Goal: Task Accomplishment & Management: Use online tool/utility

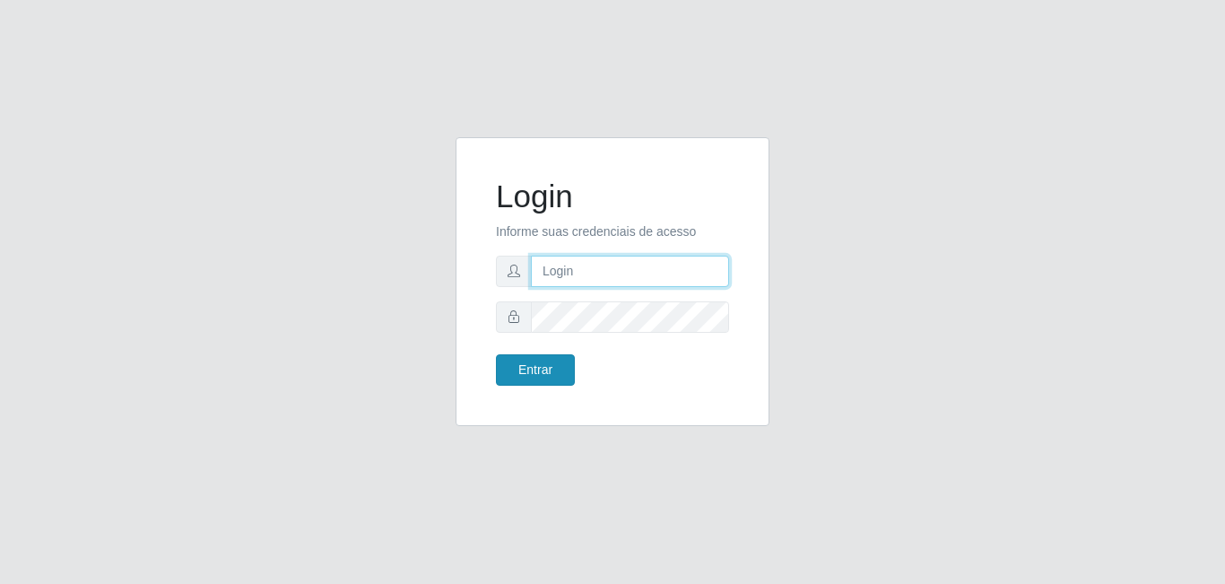
type input "[EMAIL_ADDRESS][DOMAIN_NAME]"
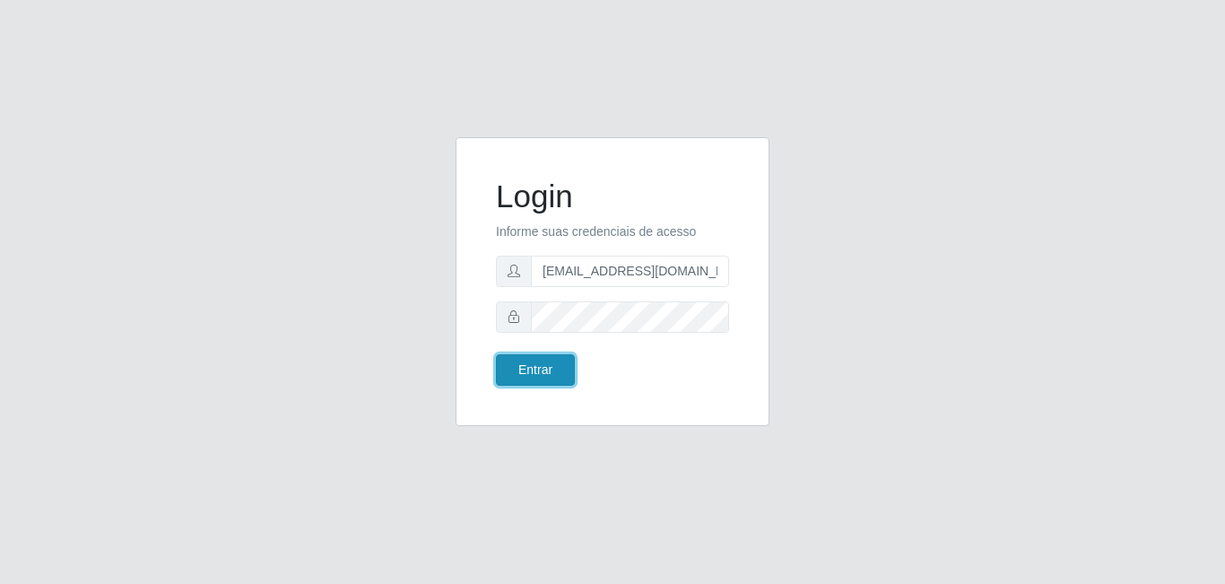
click at [533, 370] on button "Entrar" at bounding box center [535, 369] width 79 height 31
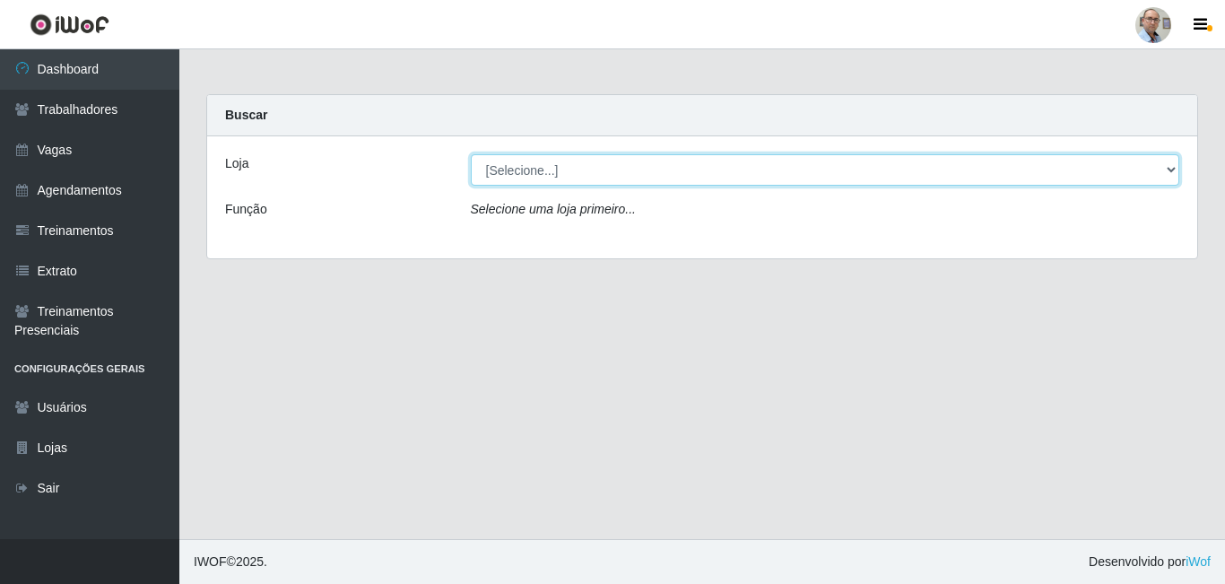
click at [1169, 171] on select "[Selecione...] Mar Vermelho - Loja 04" at bounding box center [825, 169] width 709 height 31
select select "251"
click at [471, 154] on select "[Selecione...] Mar Vermelho - Loja 04" at bounding box center [825, 169] width 709 height 31
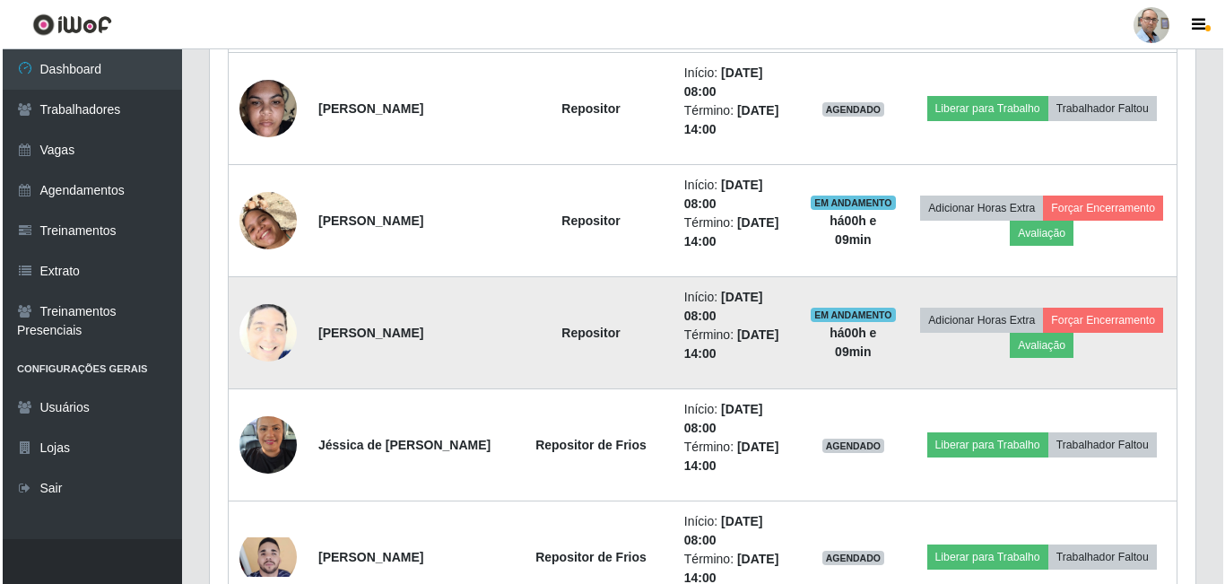
scroll to position [986, 0]
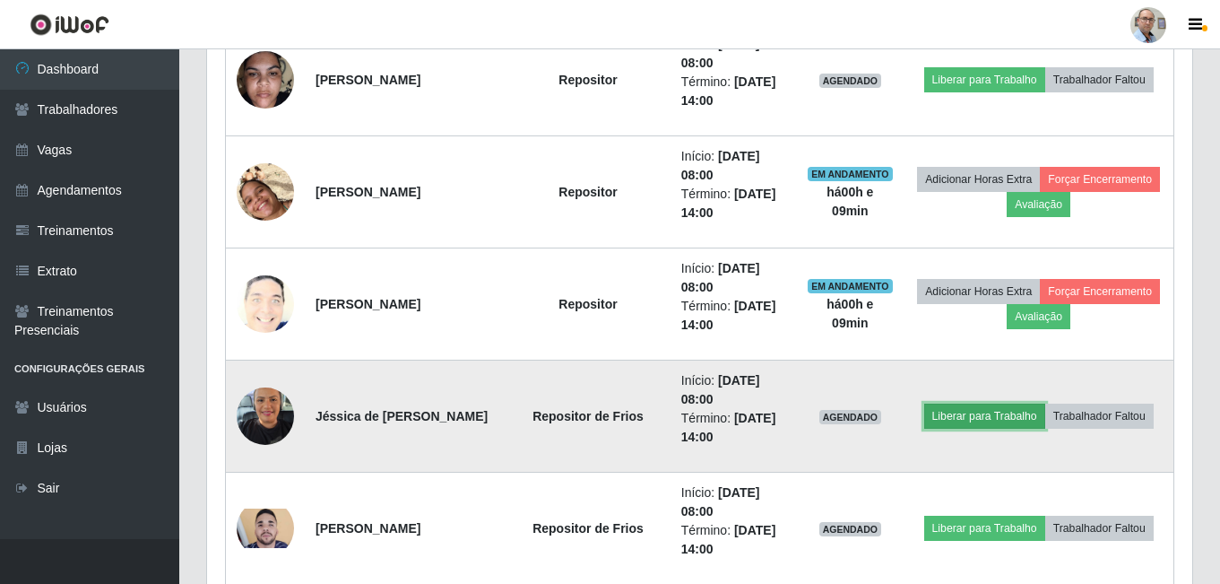
click at [974, 416] on button "Liberar para Trabalho" at bounding box center [984, 415] width 121 height 25
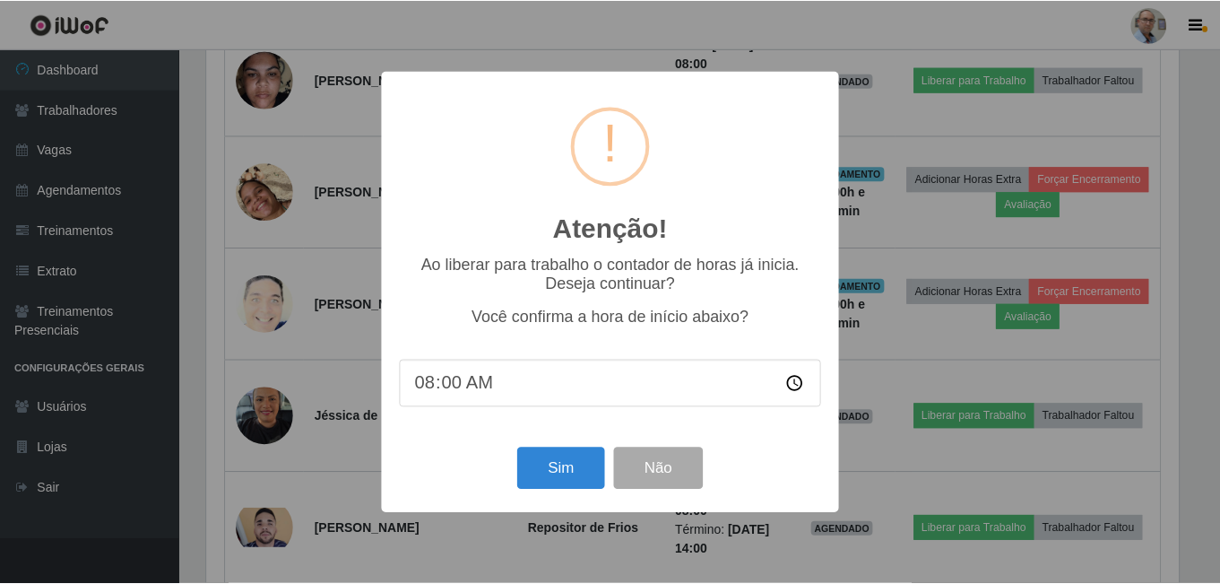
scroll to position [372, 976]
click at [586, 468] on button "Sim" at bounding box center [562, 468] width 87 height 42
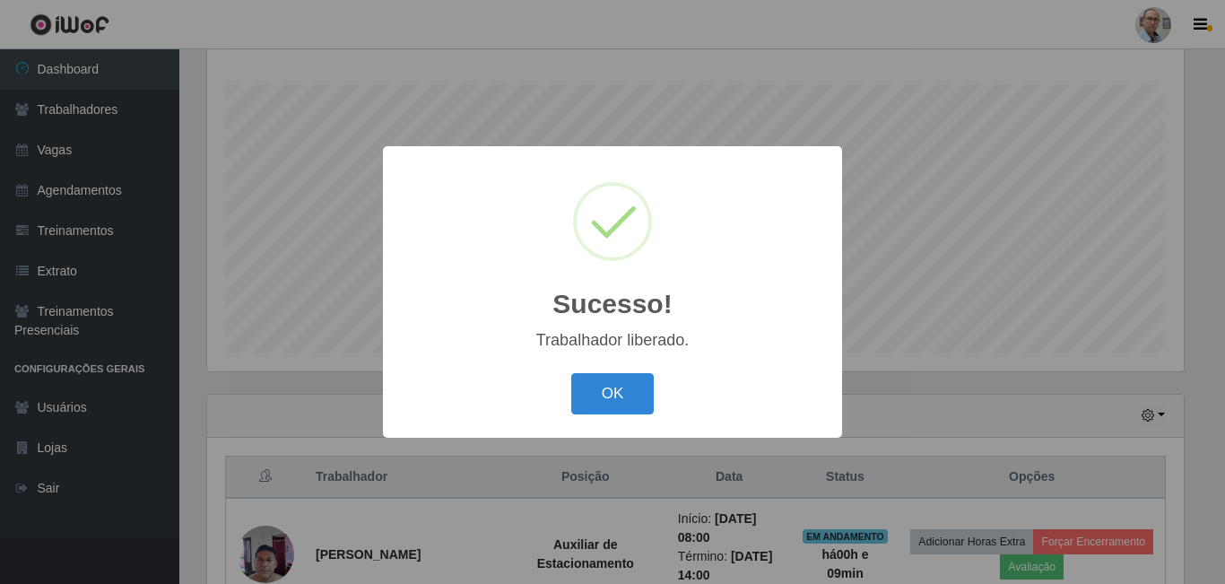
click at [601, 392] on button "OK" at bounding box center [612, 394] width 83 height 42
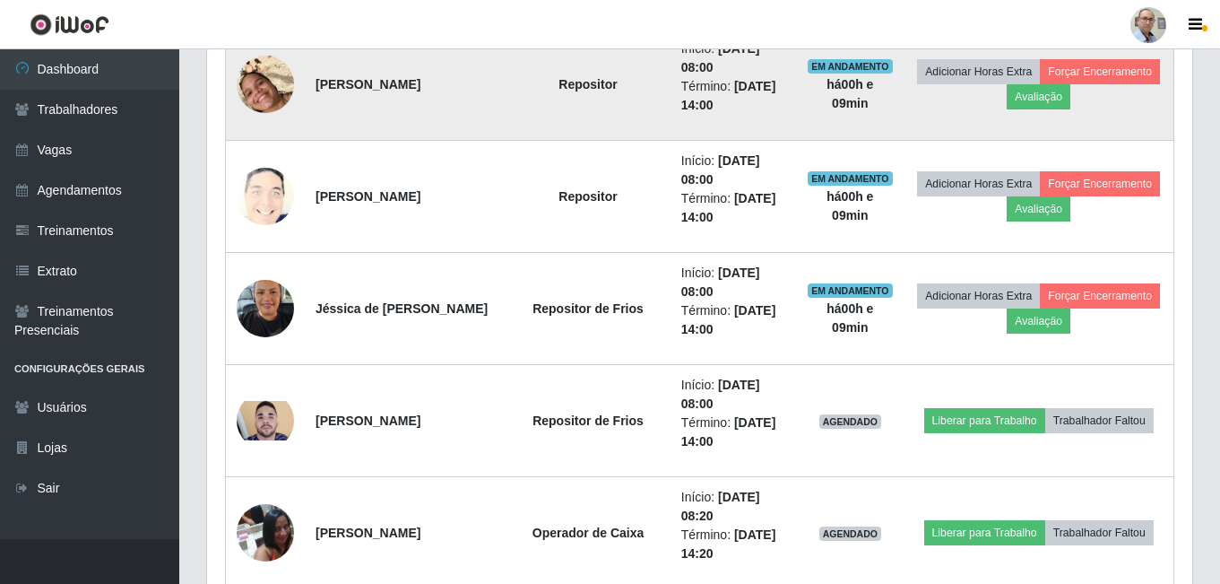
scroll to position [1095, 0]
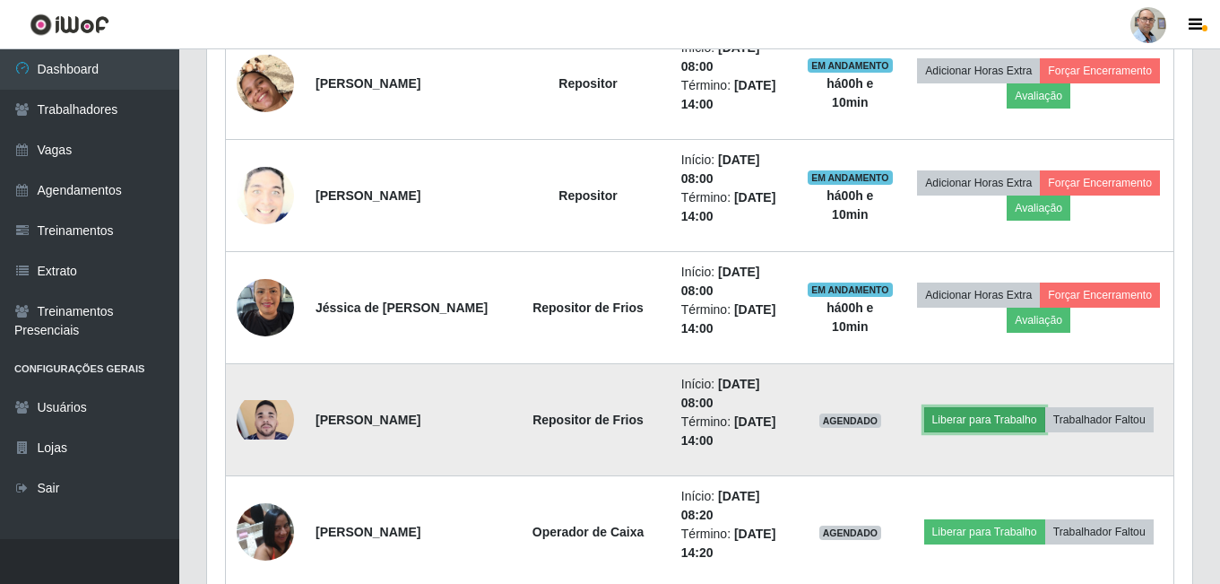
click at [1009, 419] on button "Liberar para Trabalho" at bounding box center [984, 419] width 121 height 25
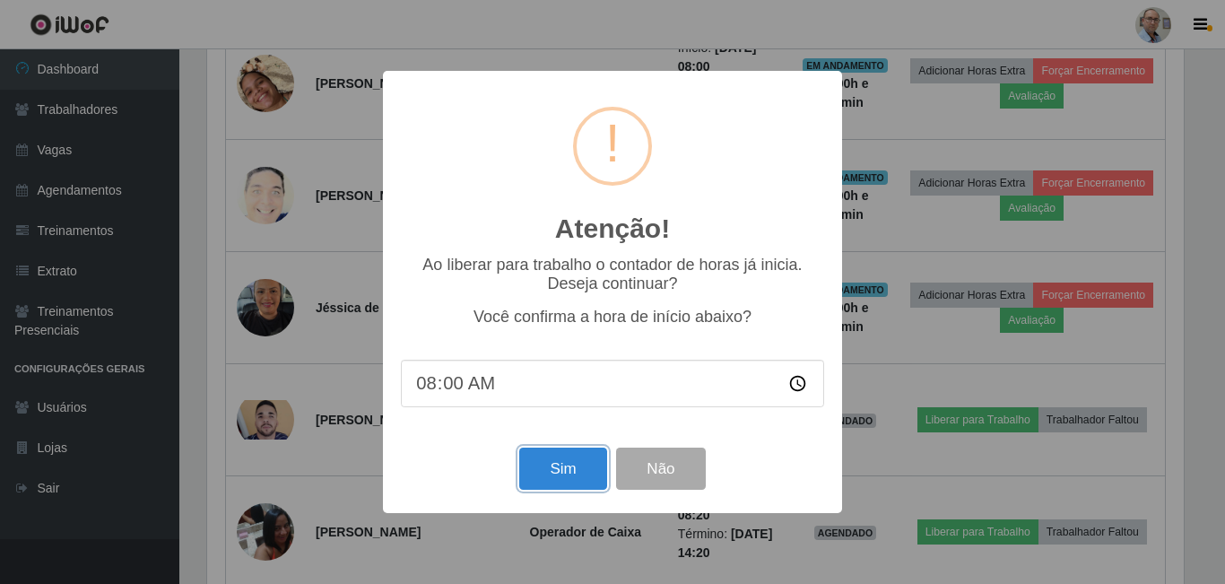
drag, startPoint x: 568, startPoint y: 480, endPoint x: 543, endPoint y: 442, distance: 45.3
click at [569, 480] on button "Sim" at bounding box center [562, 468] width 87 height 42
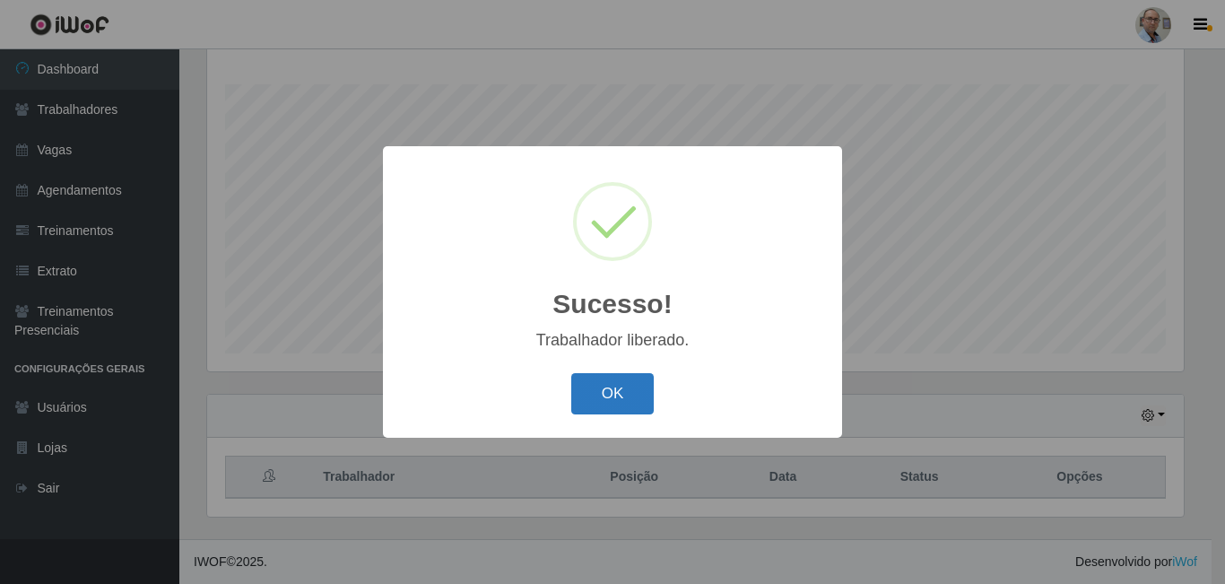
click at [612, 391] on button "OK" at bounding box center [612, 394] width 83 height 42
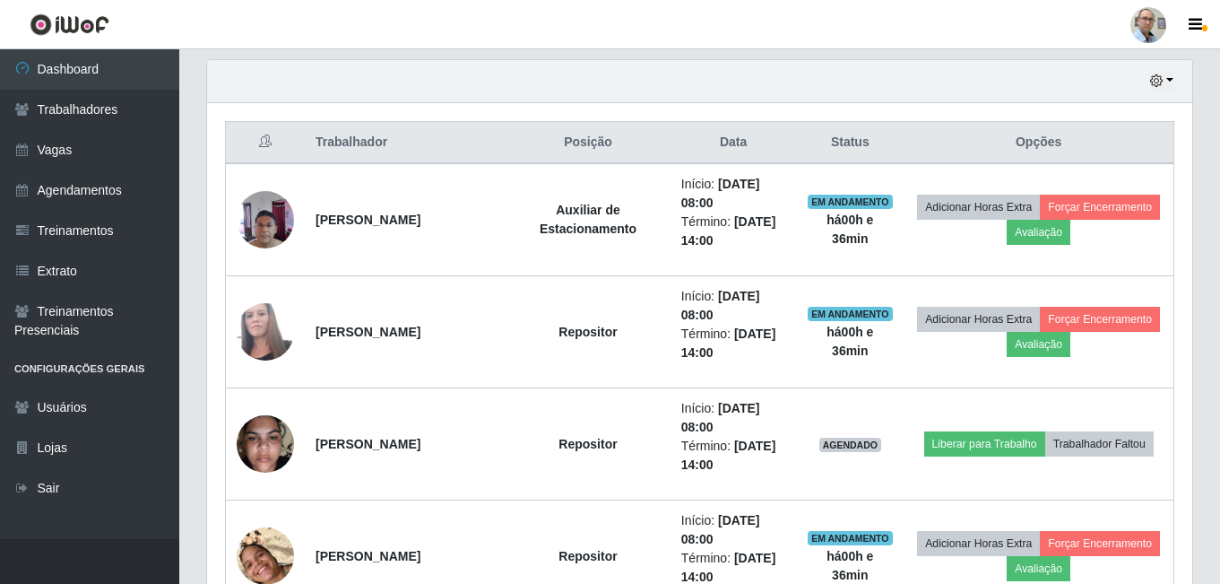
scroll to position [646, 0]
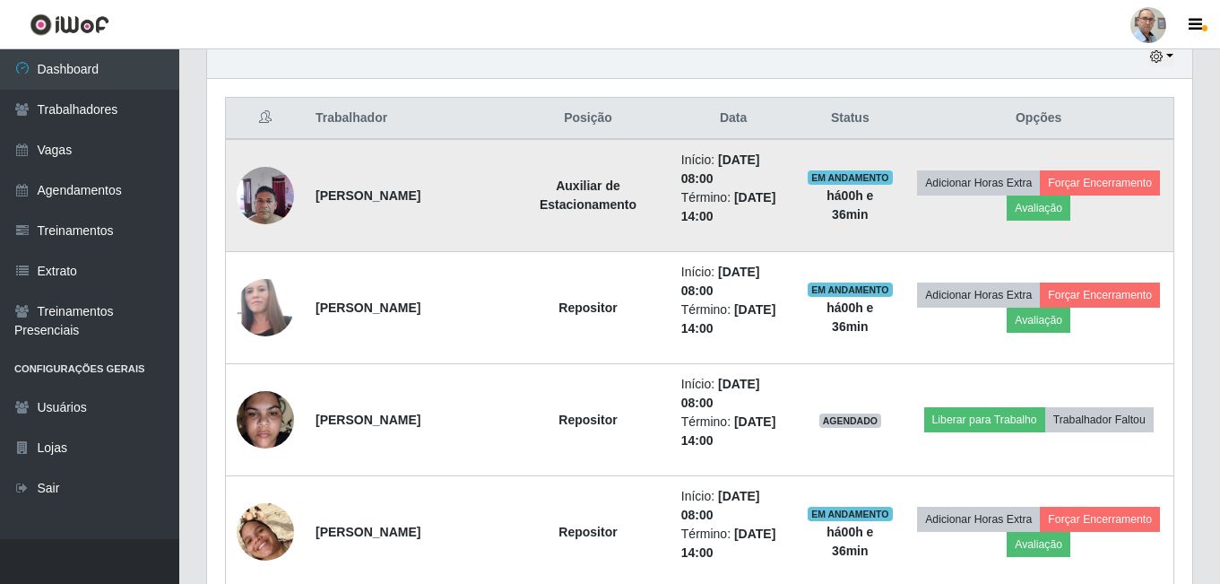
click at [252, 195] on img at bounding box center [265, 195] width 57 height 76
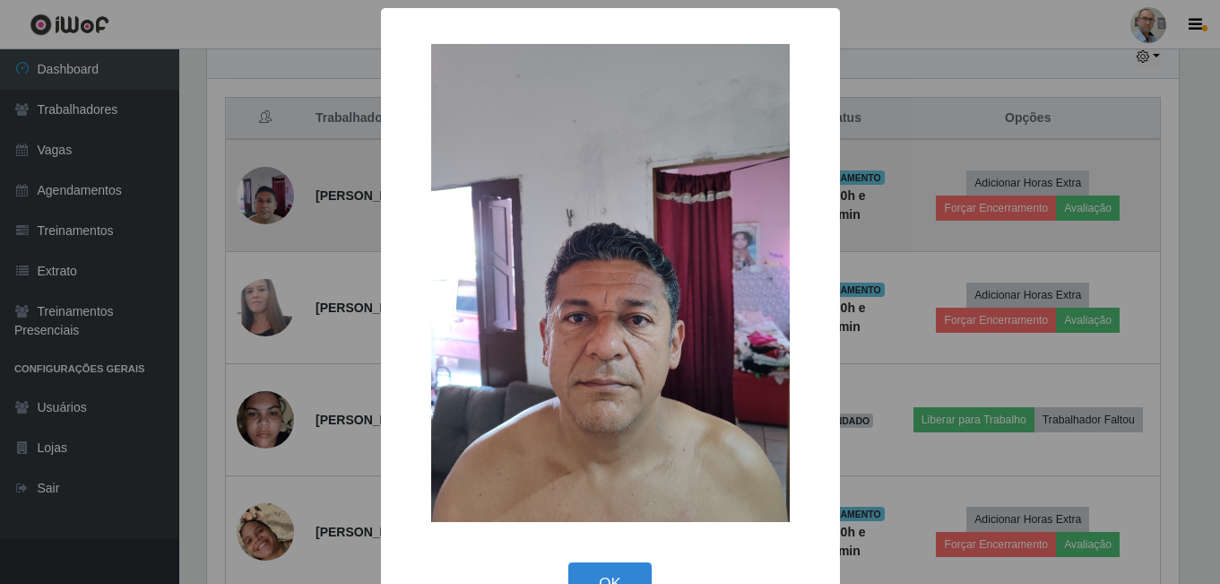
scroll to position [372, 976]
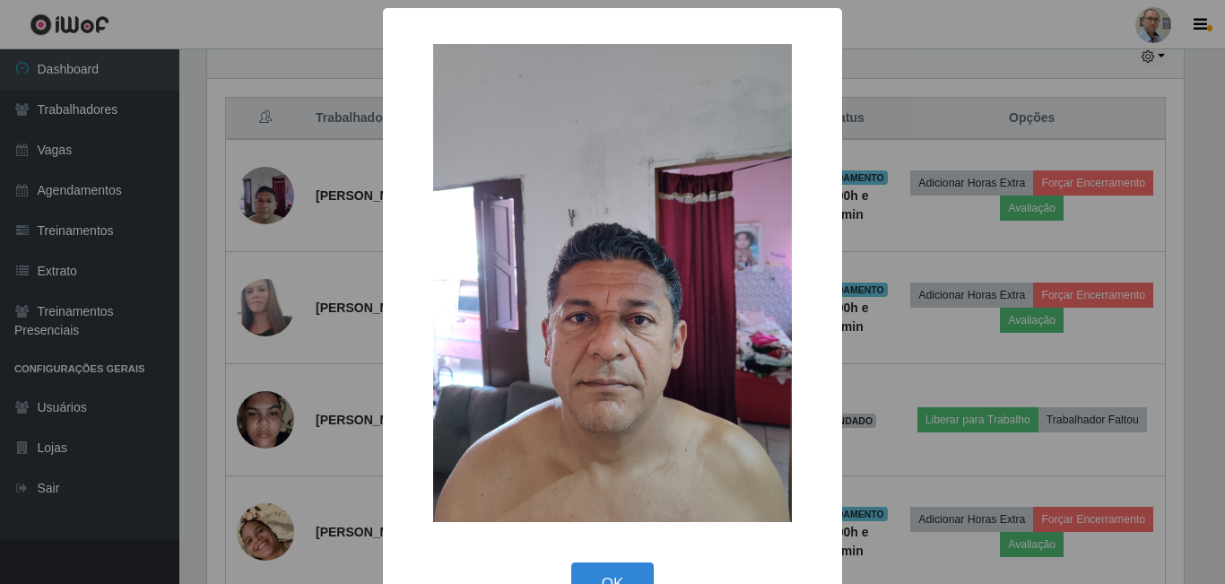
click at [304, 218] on div "× OK Cancel" at bounding box center [612, 292] width 1225 height 584
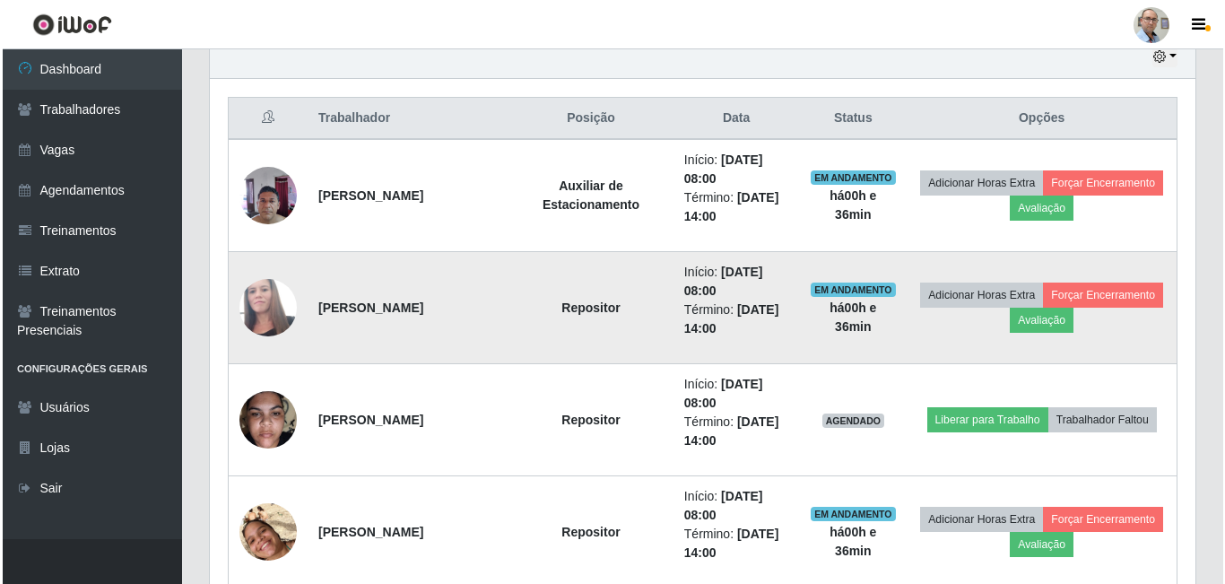
scroll to position [372, 985]
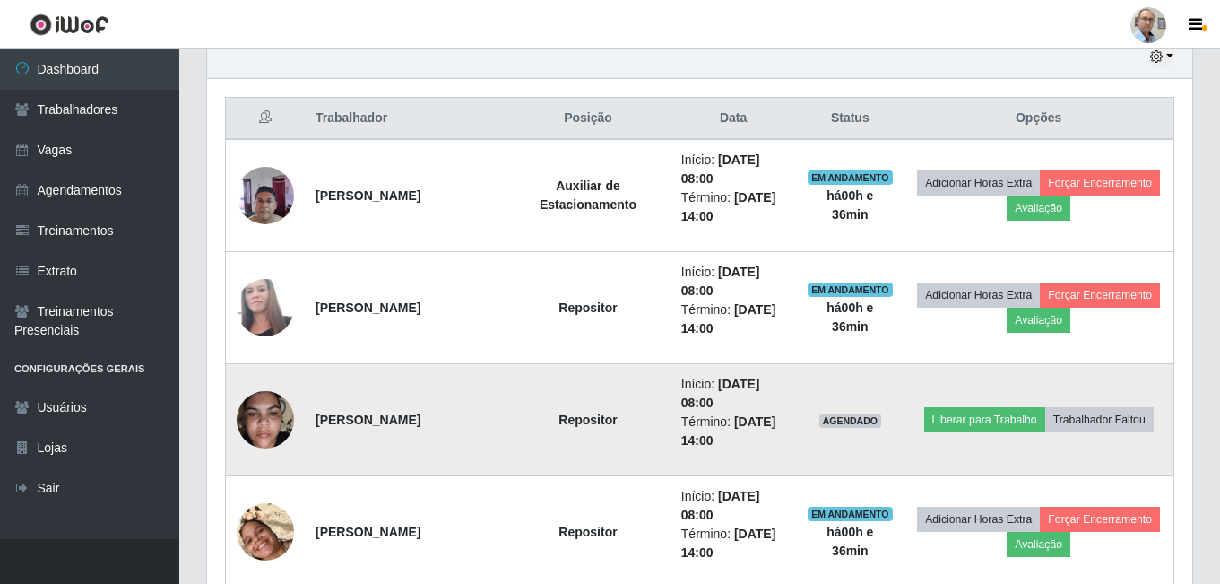
click at [255, 422] on img at bounding box center [265, 419] width 57 height 76
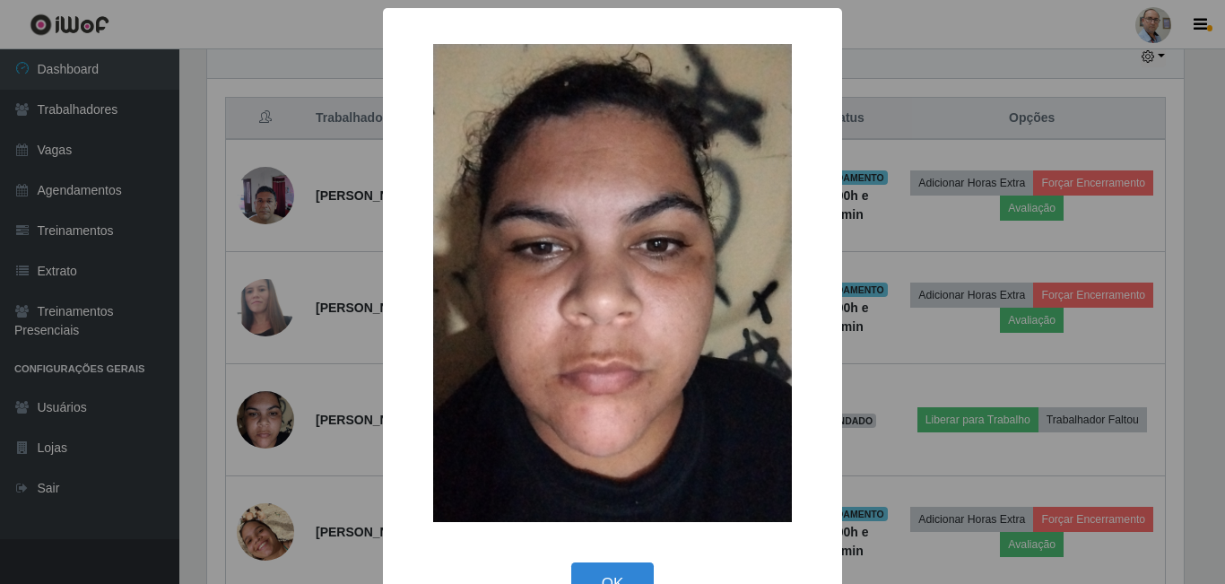
click at [331, 388] on div "× OK Cancel" at bounding box center [612, 292] width 1225 height 584
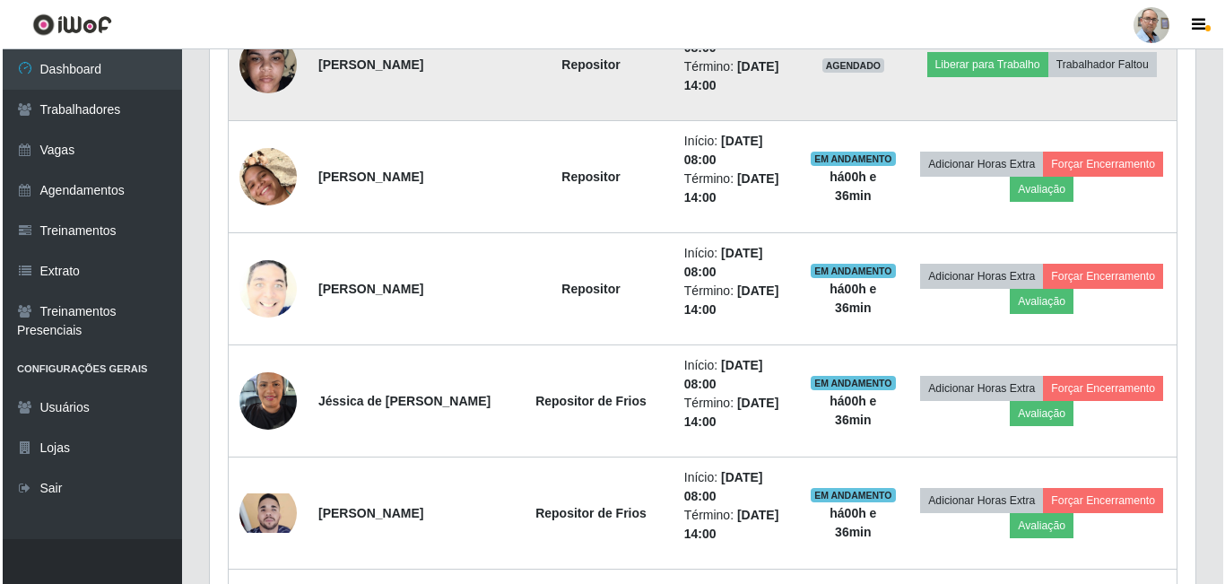
scroll to position [1005, 0]
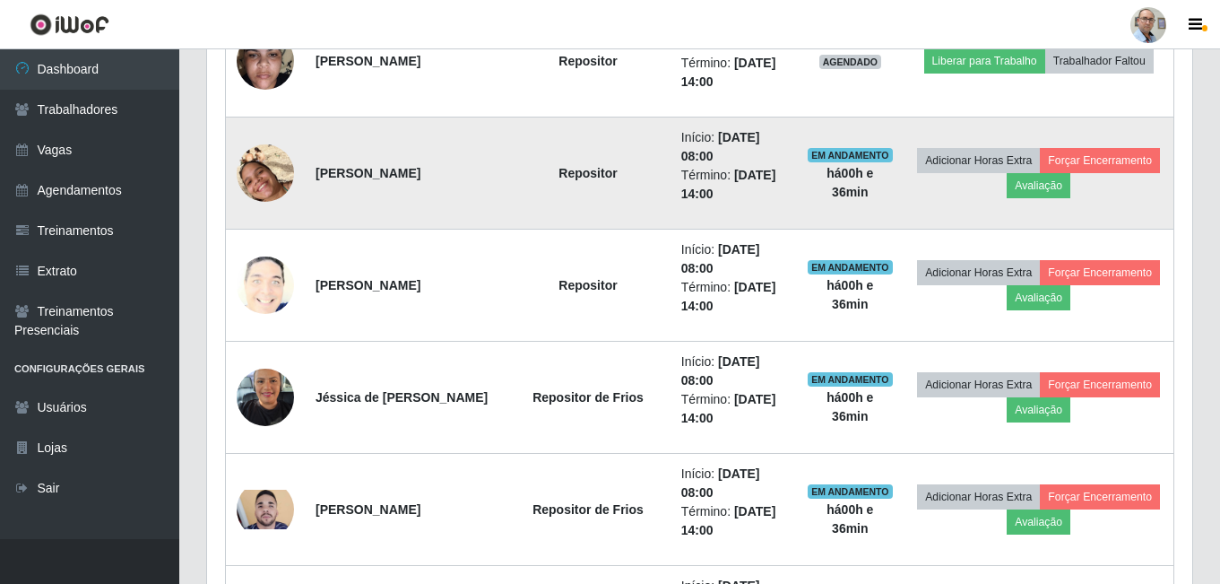
click at [236, 160] on td at bounding box center [266, 173] width 80 height 112
click at [266, 172] on img at bounding box center [265, 173] width 57 height 102
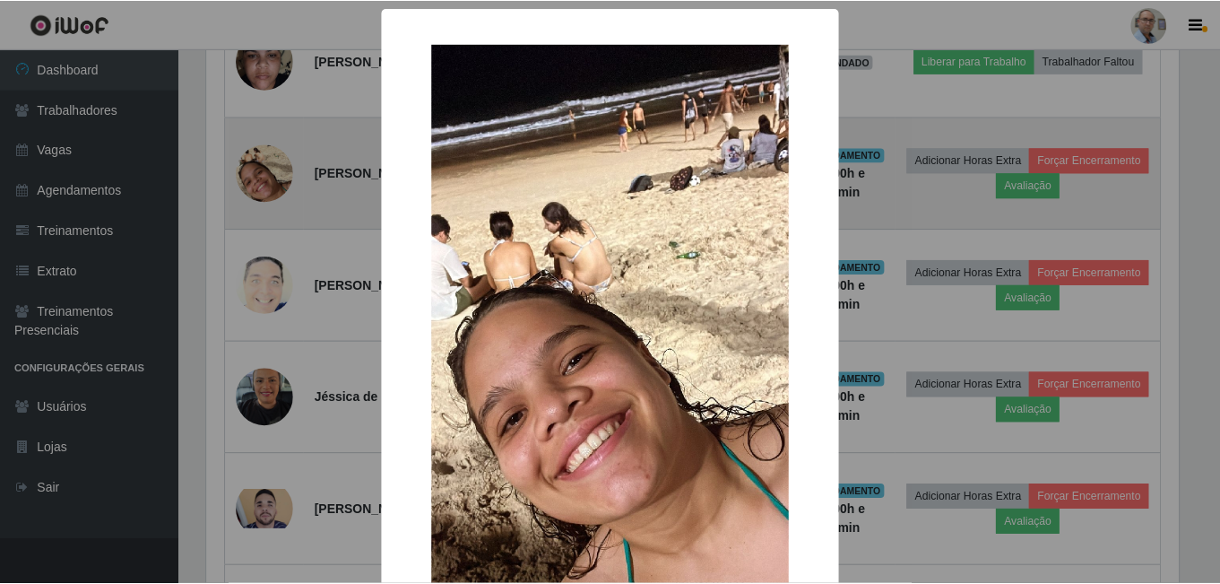
scroll to position [372, 976]
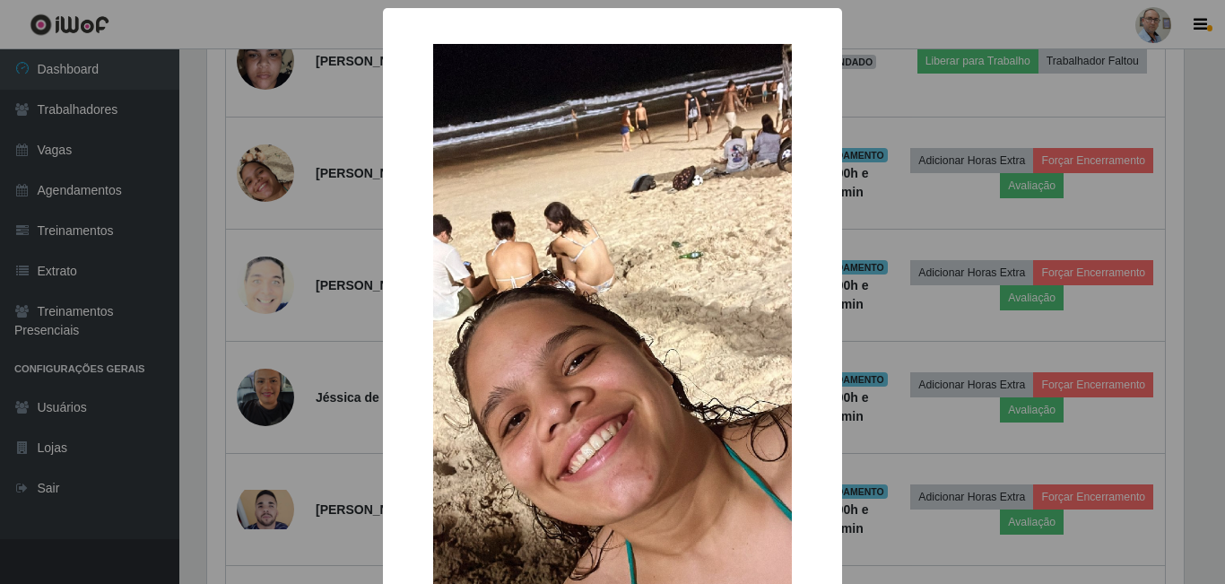
click at [316, 195] on div "× OK Cancel" at bounding box center [612, 292] width 1225 height 584
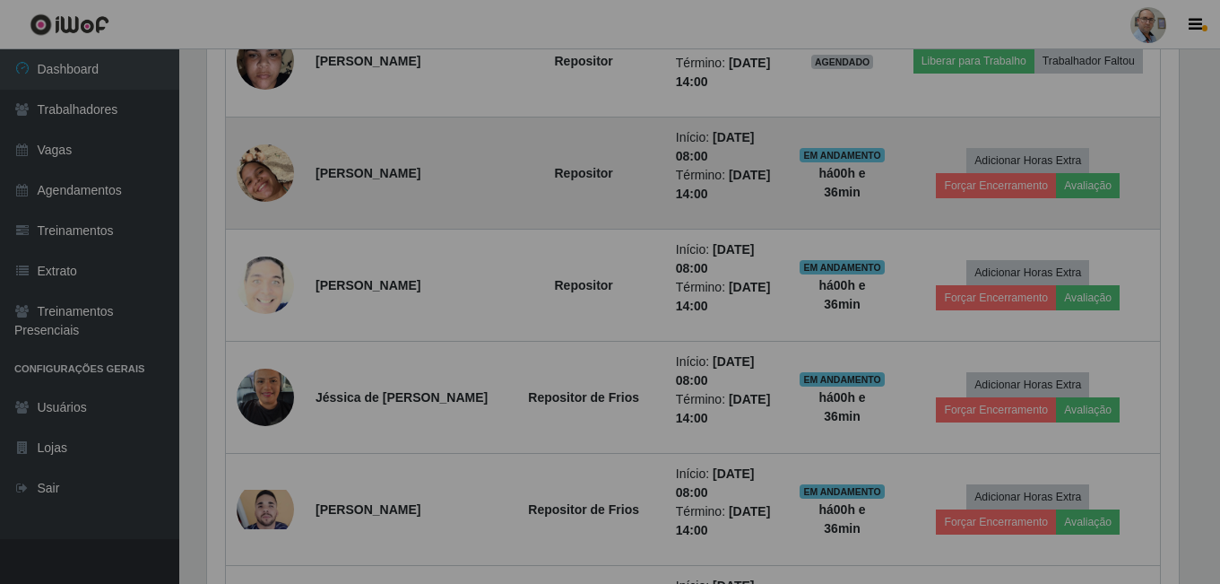
scroll to position [372, 985]
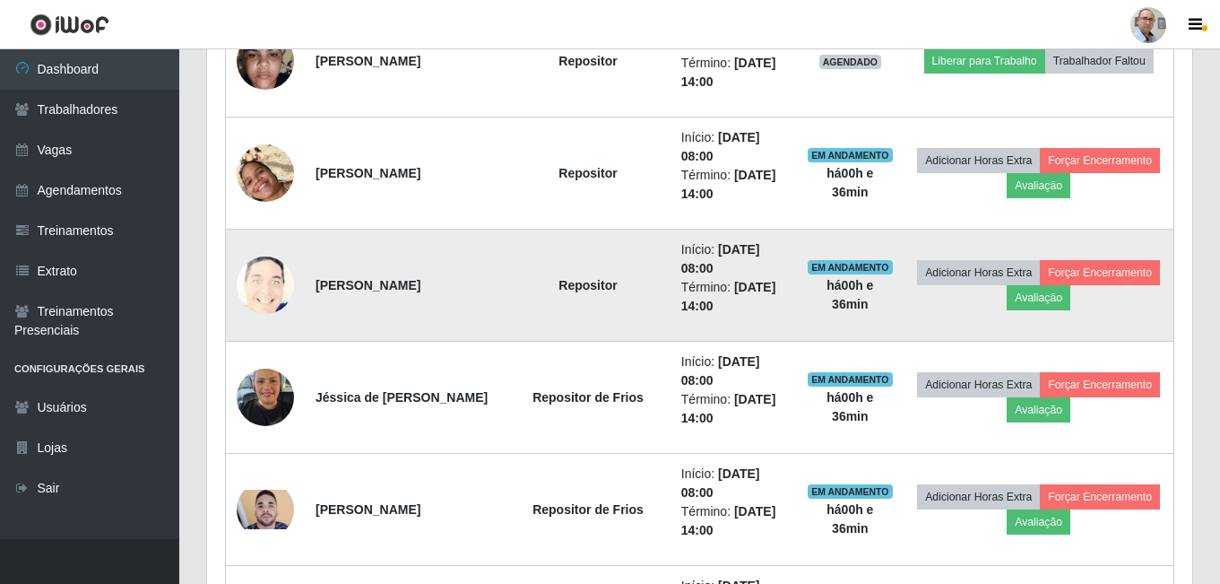
click at [276, 284] on img at bounding box center [265, 285] width 57 height 71
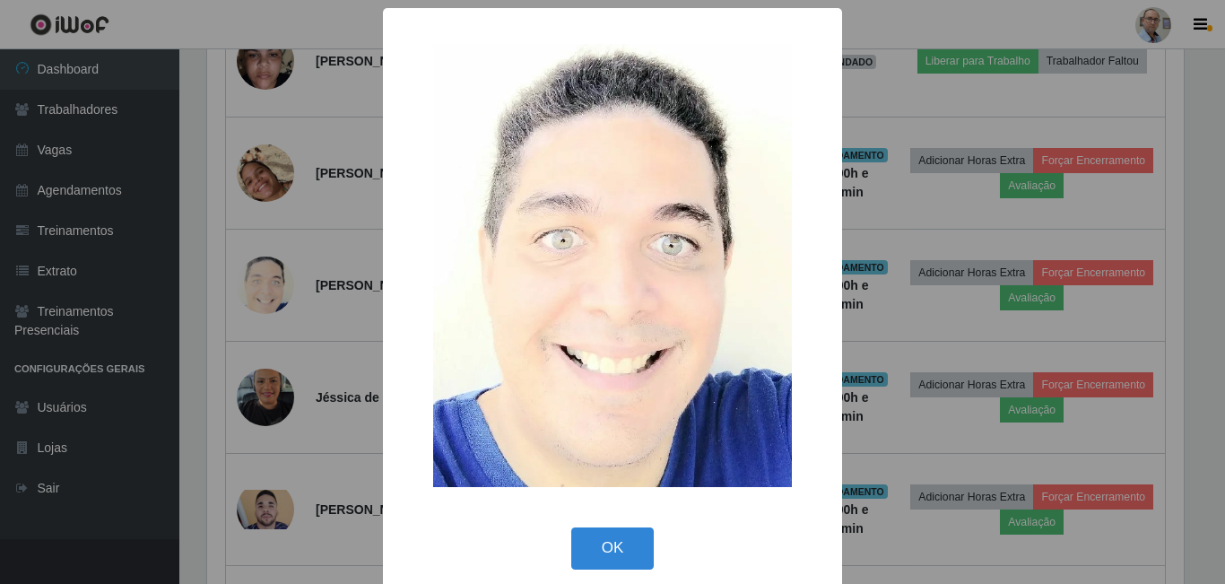
click at [333, 264] on div "× OK Cancel" at bounding box center [612, 292] width 1225 height 584
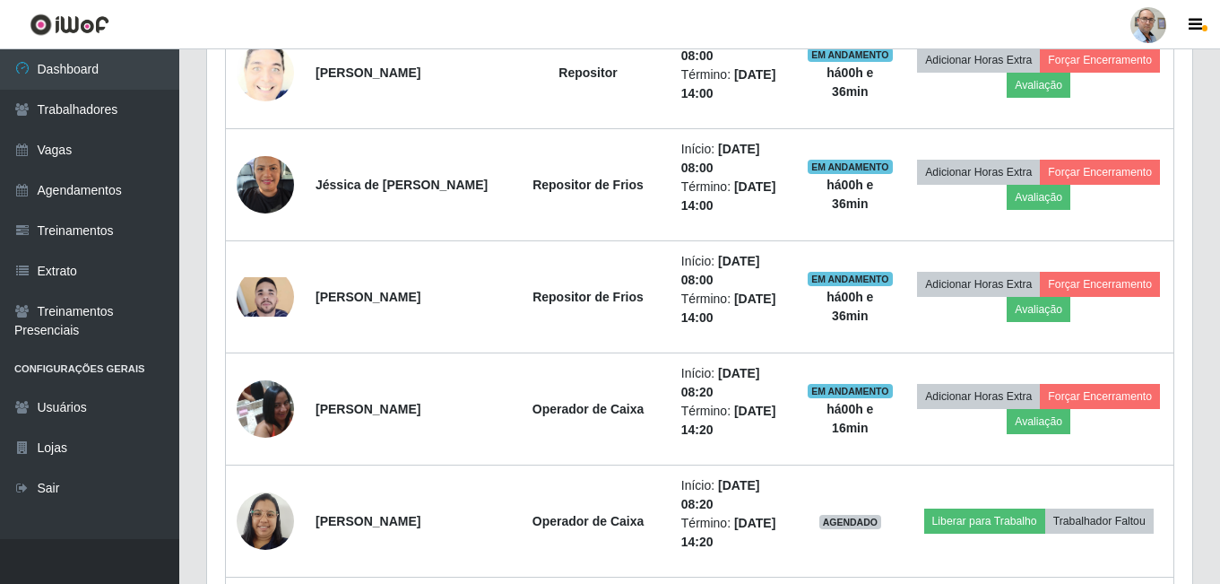
scroll to position [669, 0]
